Goal: Task Accomplishment & Management: Manage account settings

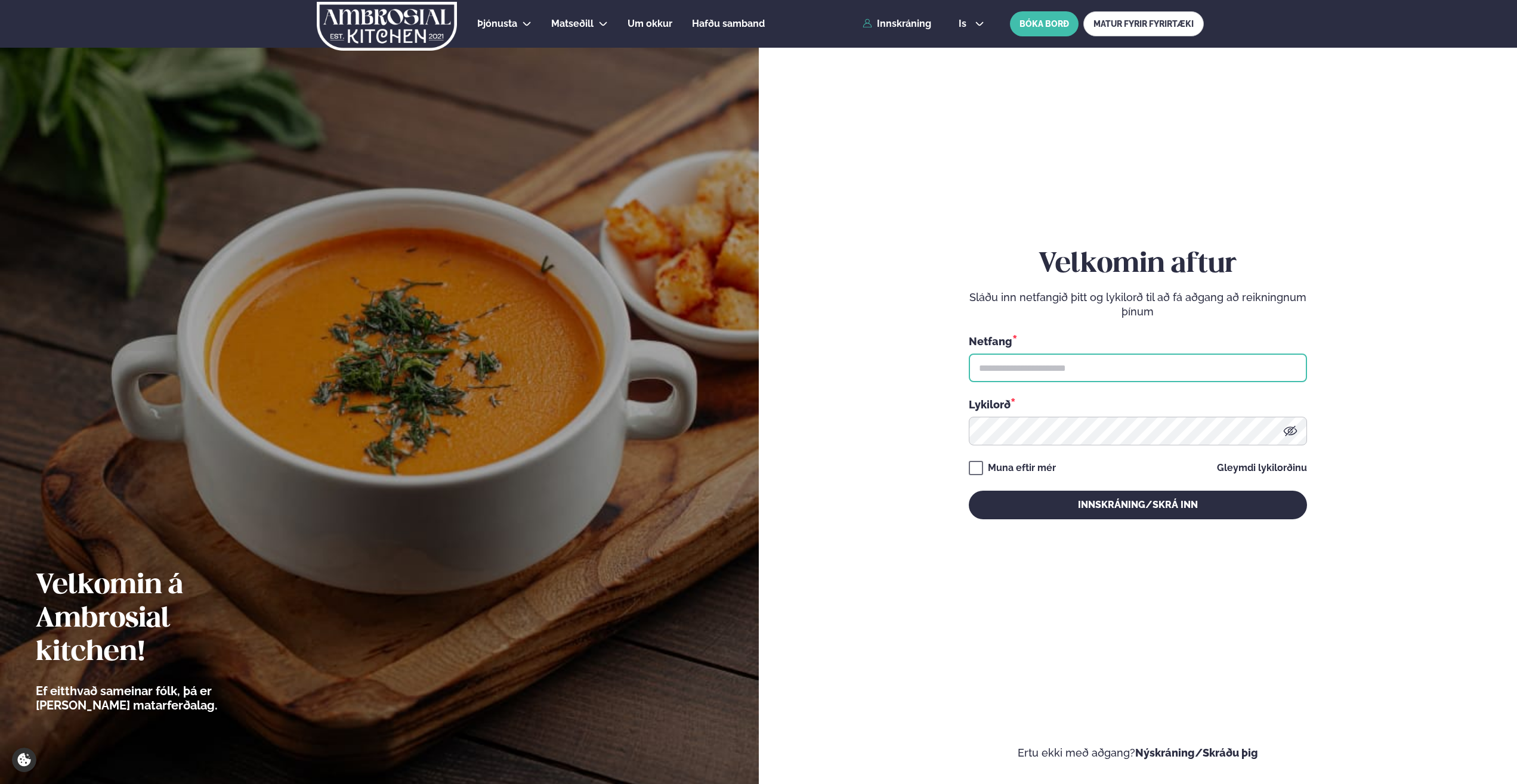
click at [1006, 364] on input "text" at bounding box center [1137, 368] width 338 height 29
type input "**********"
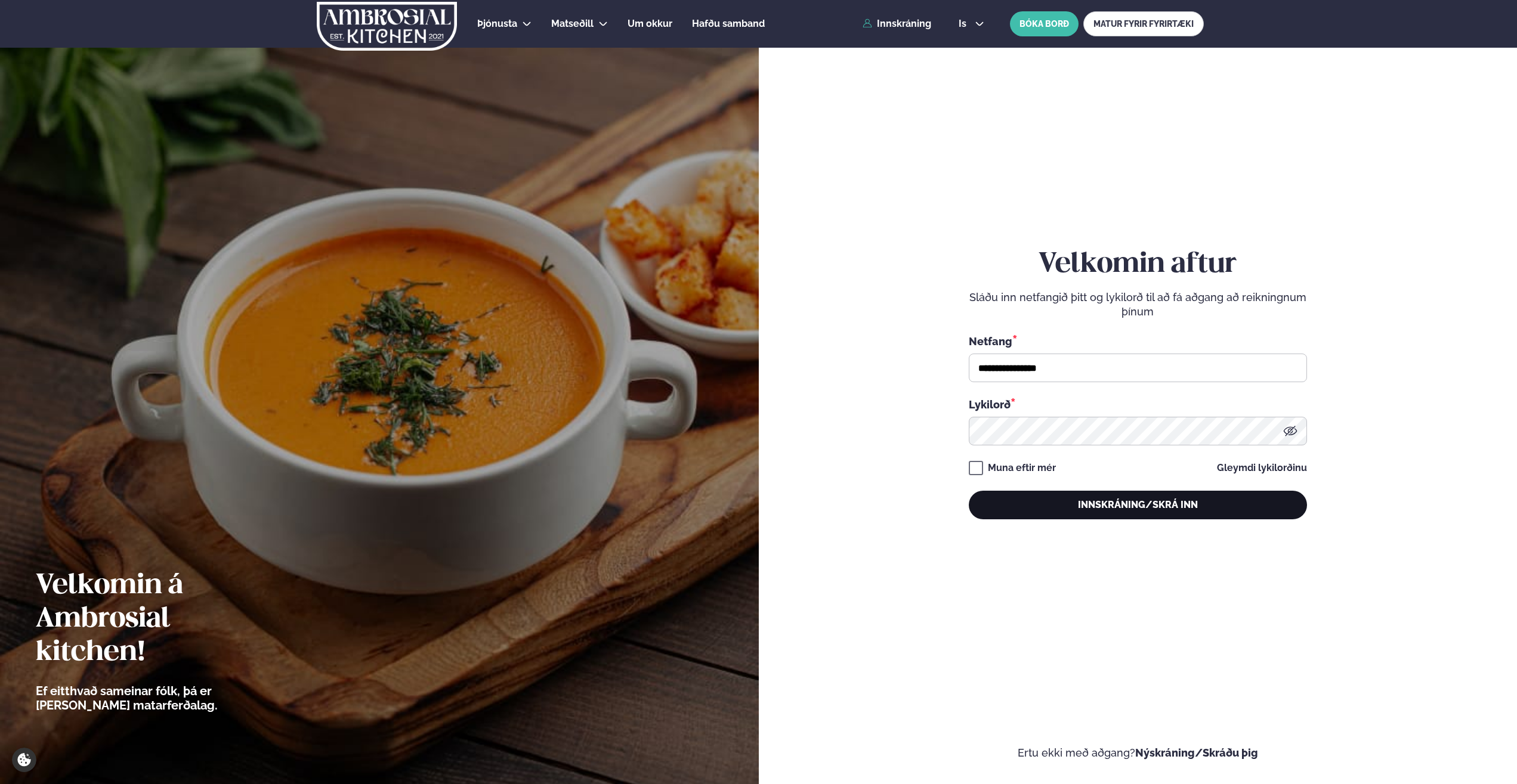
click at [1137, 507] on button "Innskráning/Skrá inn" at bounding box center [1137, 505] width 338 height 29
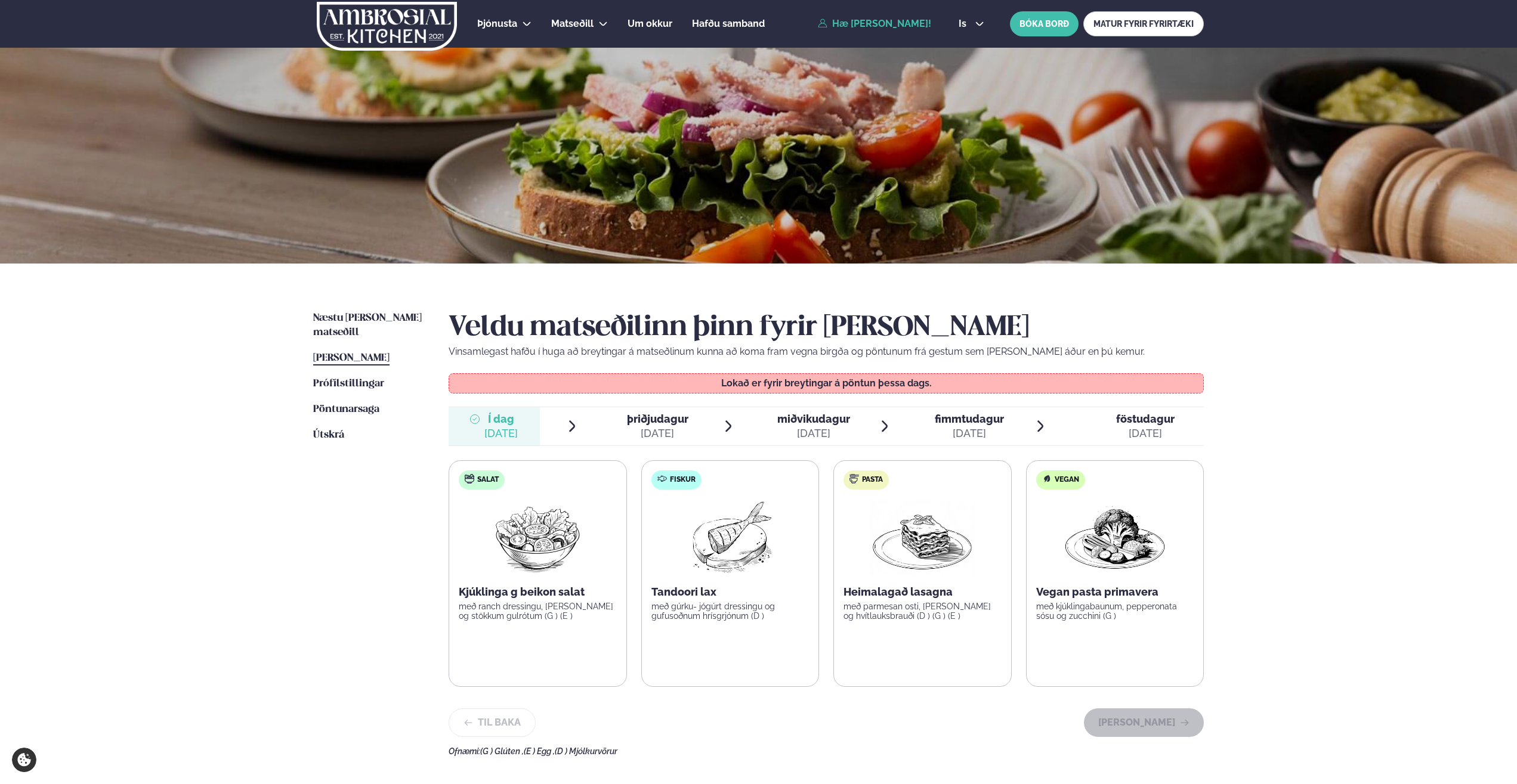
click at [806, 419] on span "miðvikudagur" at bounding box center [813, 419] width 73 height 13
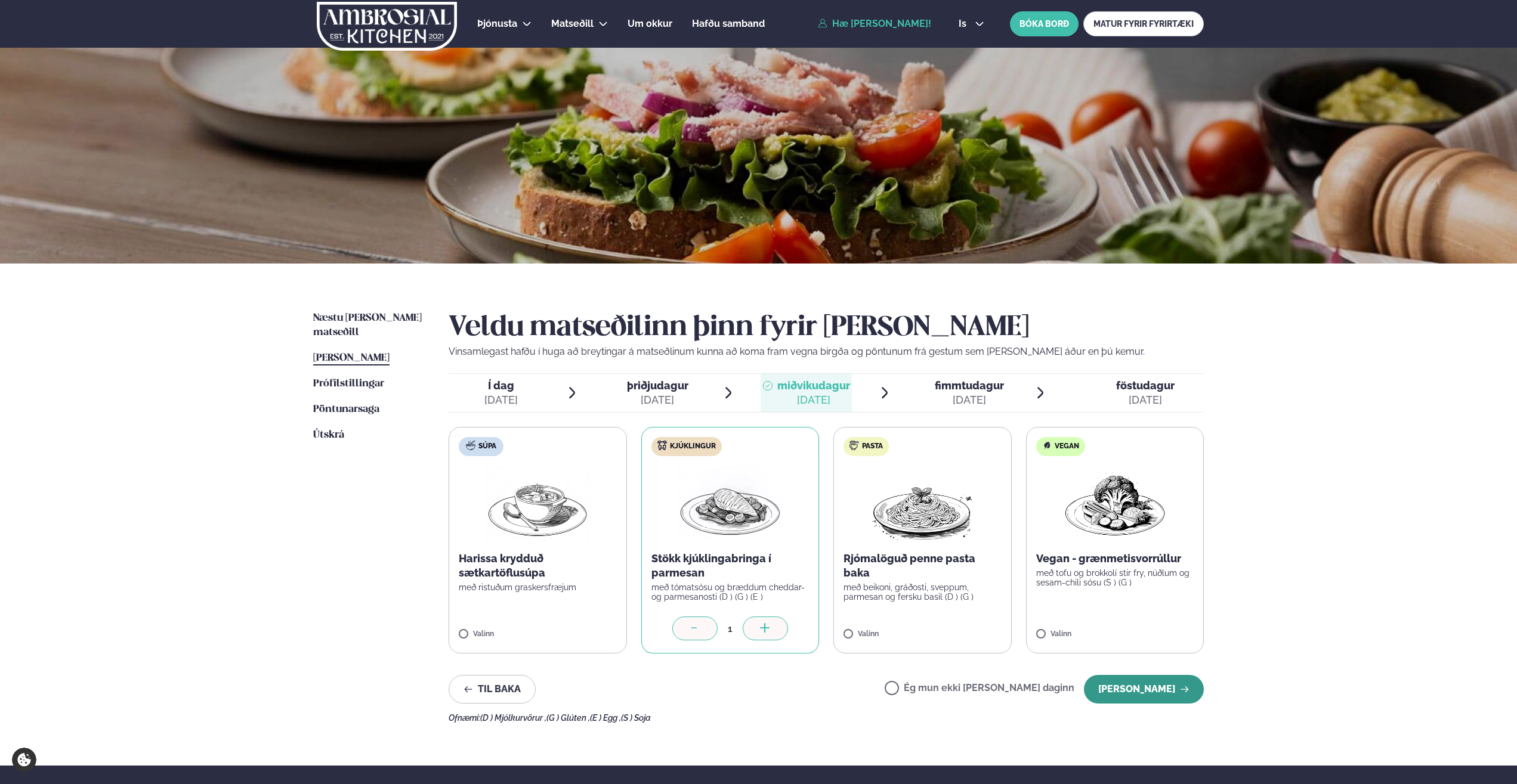
click at [1116, 692] on button "[PERSON_NAME]" at bounding box center [1144, 689] width 120 height 29
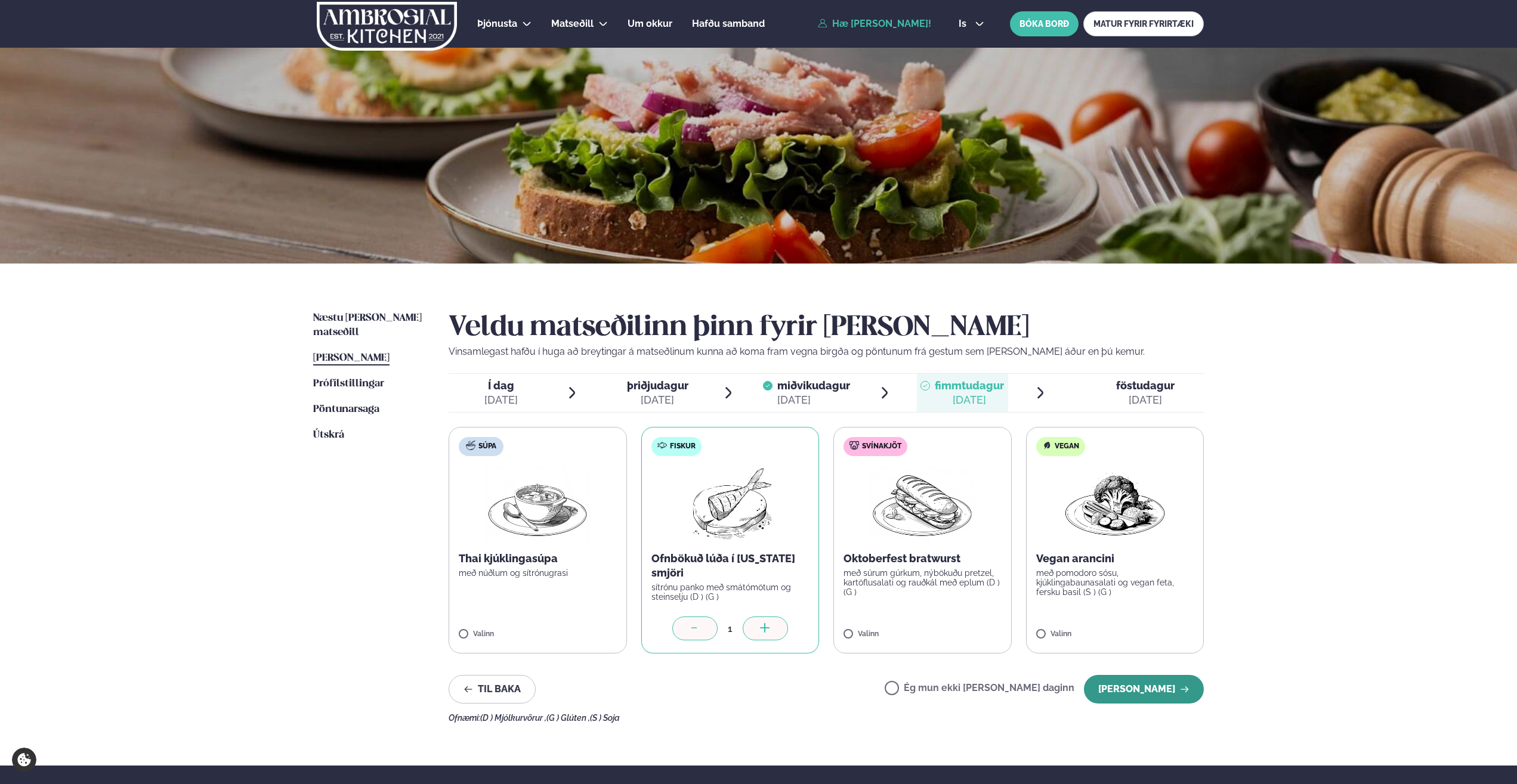
drag, startPoint x: 1123, startPoint y: 693, endPoint x: 1128, endPoint y: 694, distance: 5.1
click at [1124, 694] on button "[PERSON_NAME]" at bounding box center [1144, 689] width 120 height 29
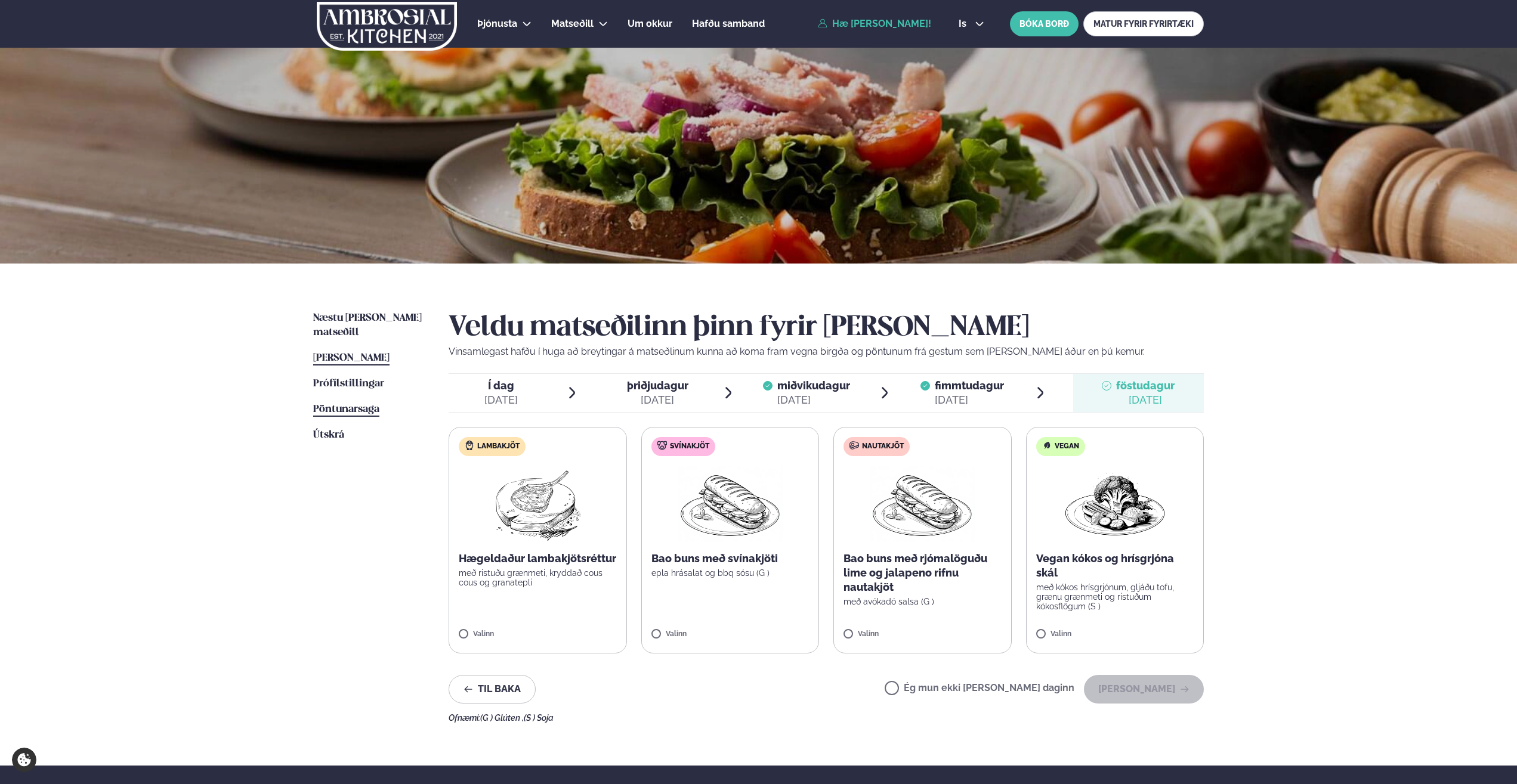
click at [352, 404] on span "Pöntunarsaga" at bounding box center [346, 409] width 66 height 10
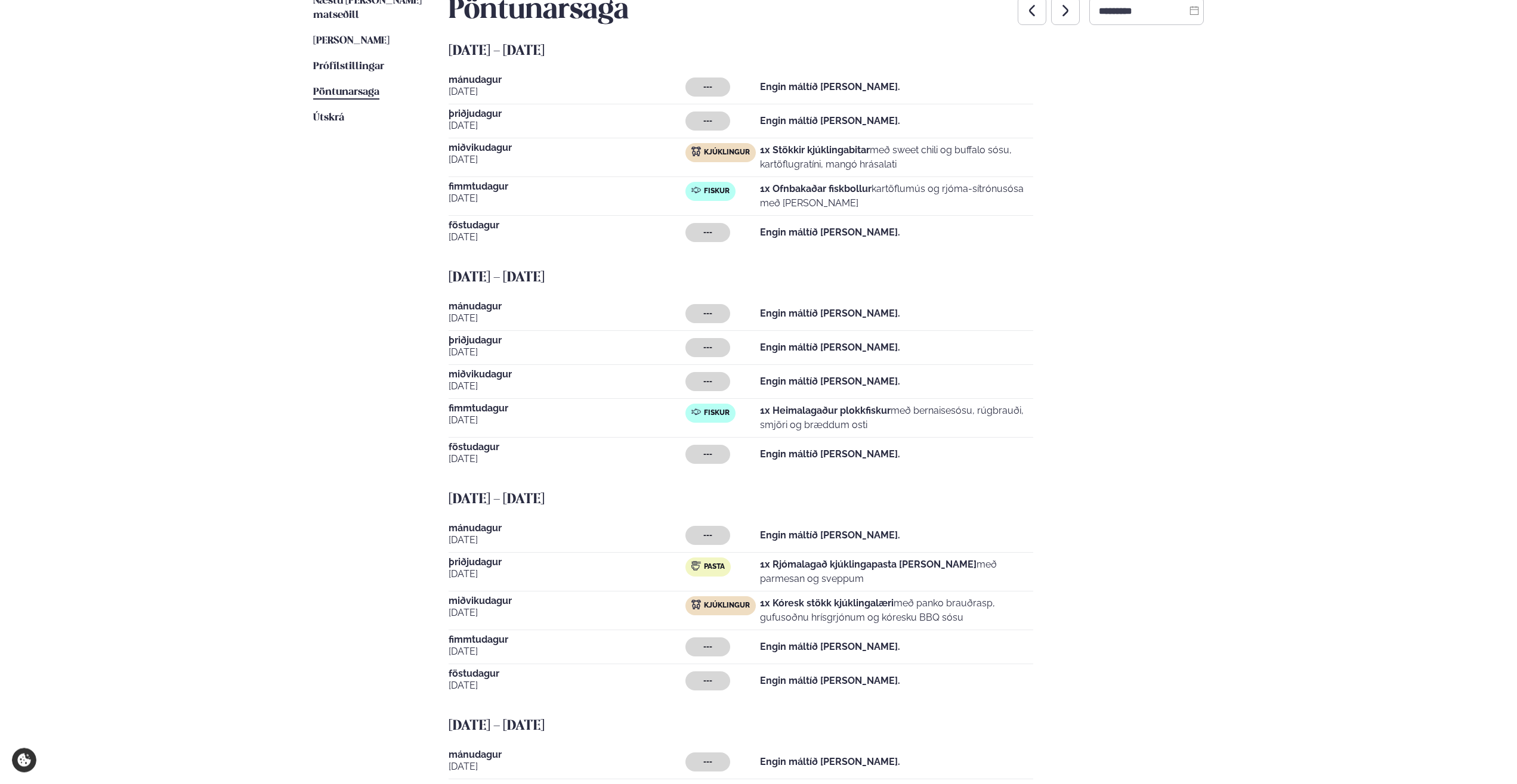
scroll to position [364, 0]
